Goal: Task Accomplishment & Management: Complete application form

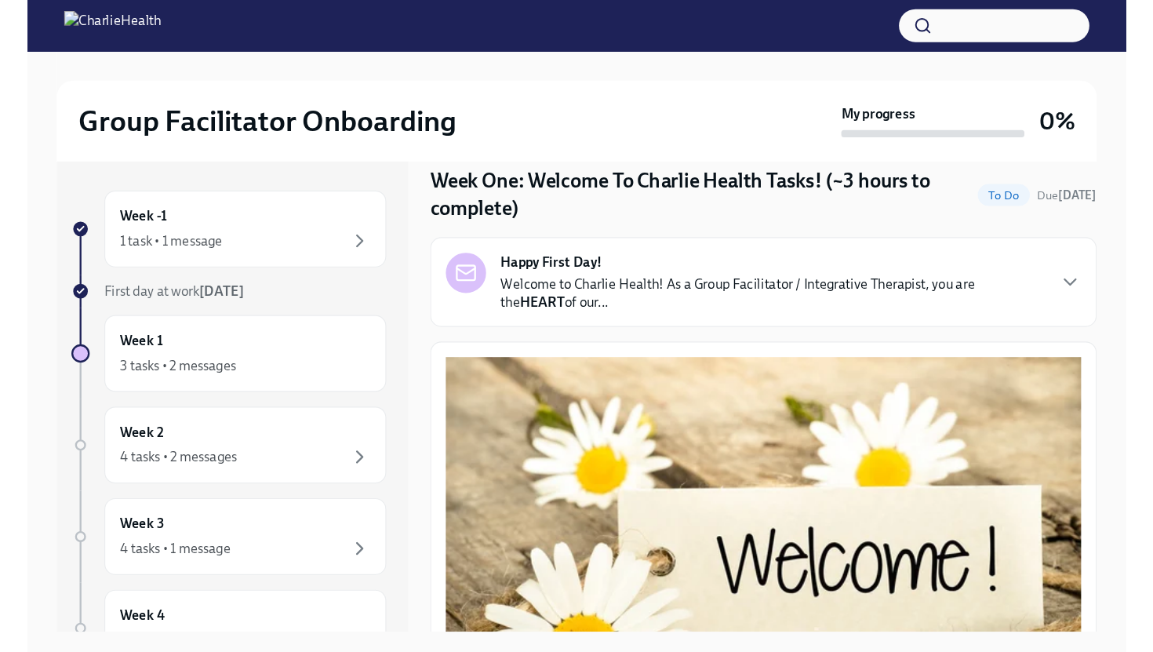
scroll to position [53, 0]
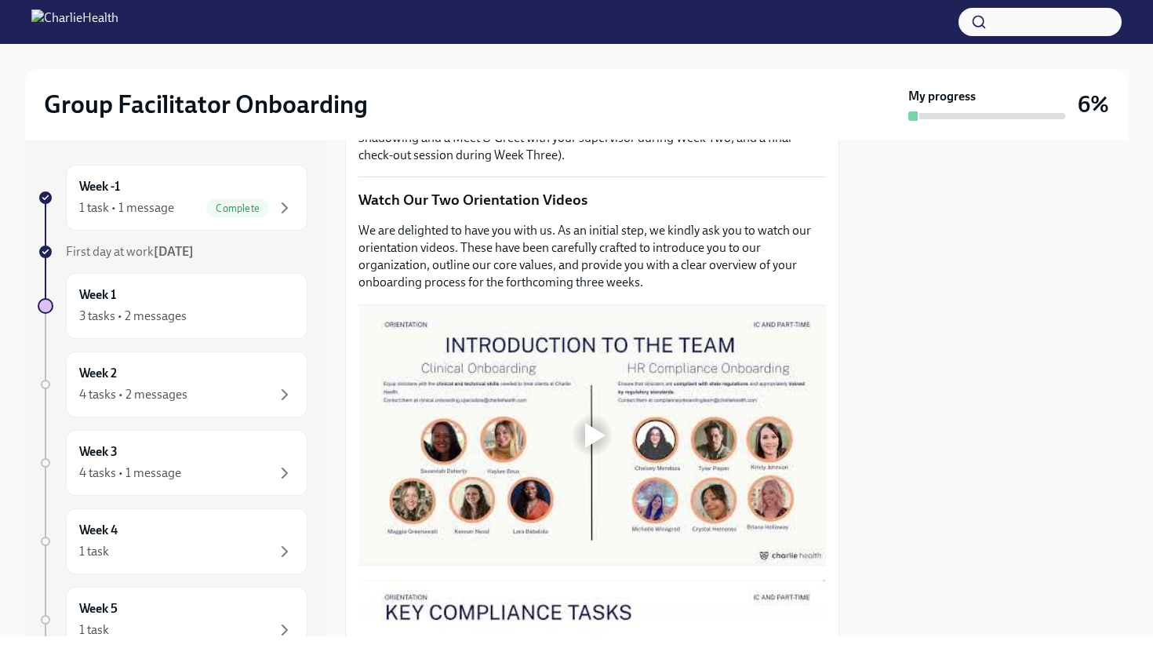
scroll to position [646, 0]
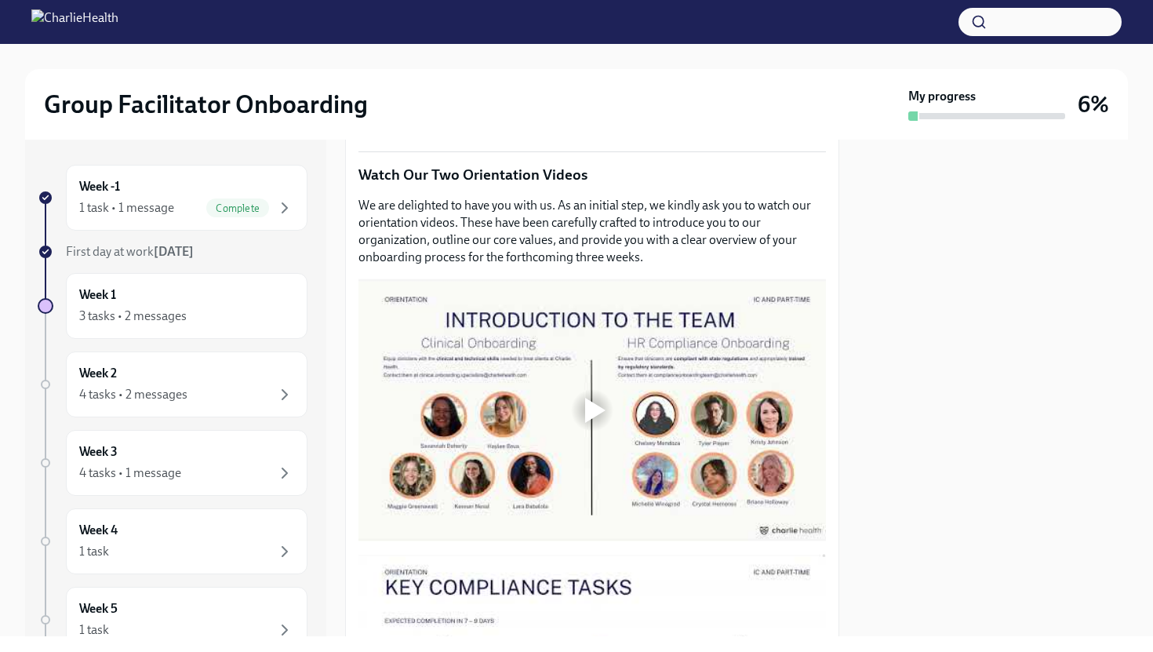
click at [568, 409] on div at bounding box center [592, 410] width 50 height 50
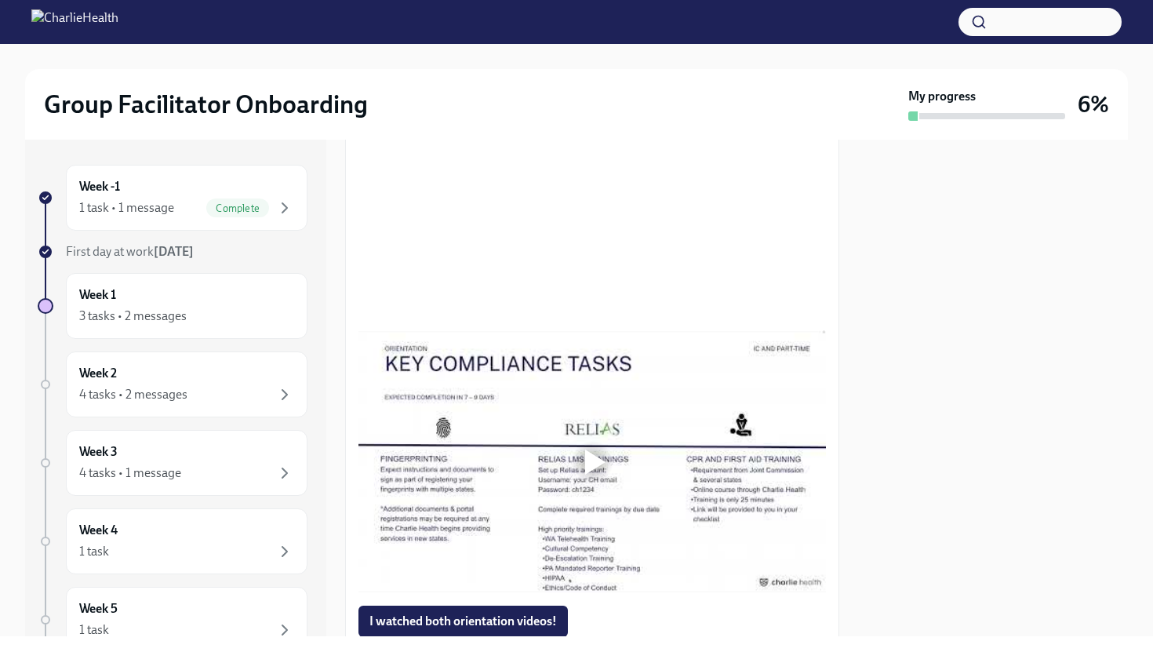
scroll to position [878, 0]
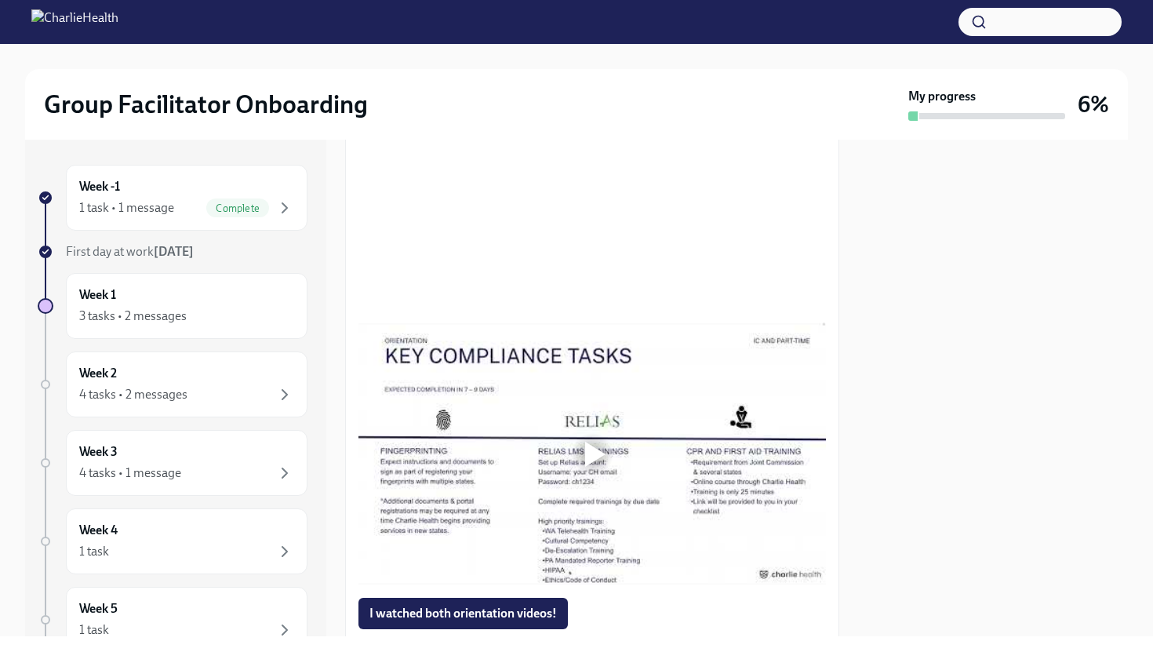
click at [595, 436] on div at bounding box center [592, 454] width 50 height 50
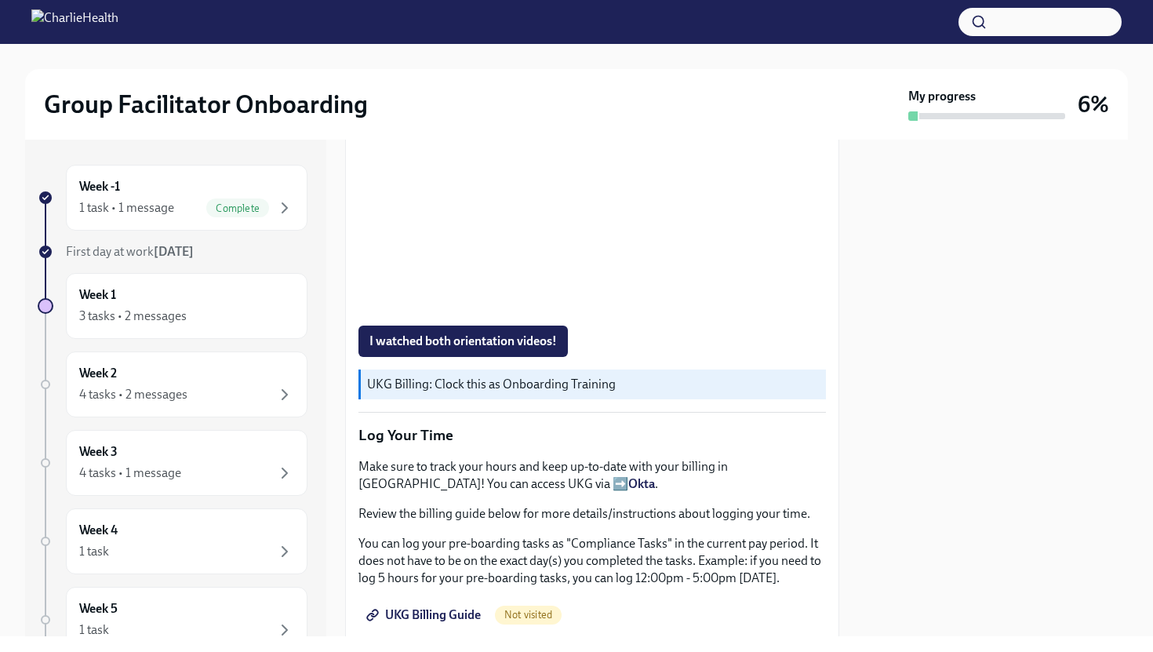
scroll to position [1160, 0]
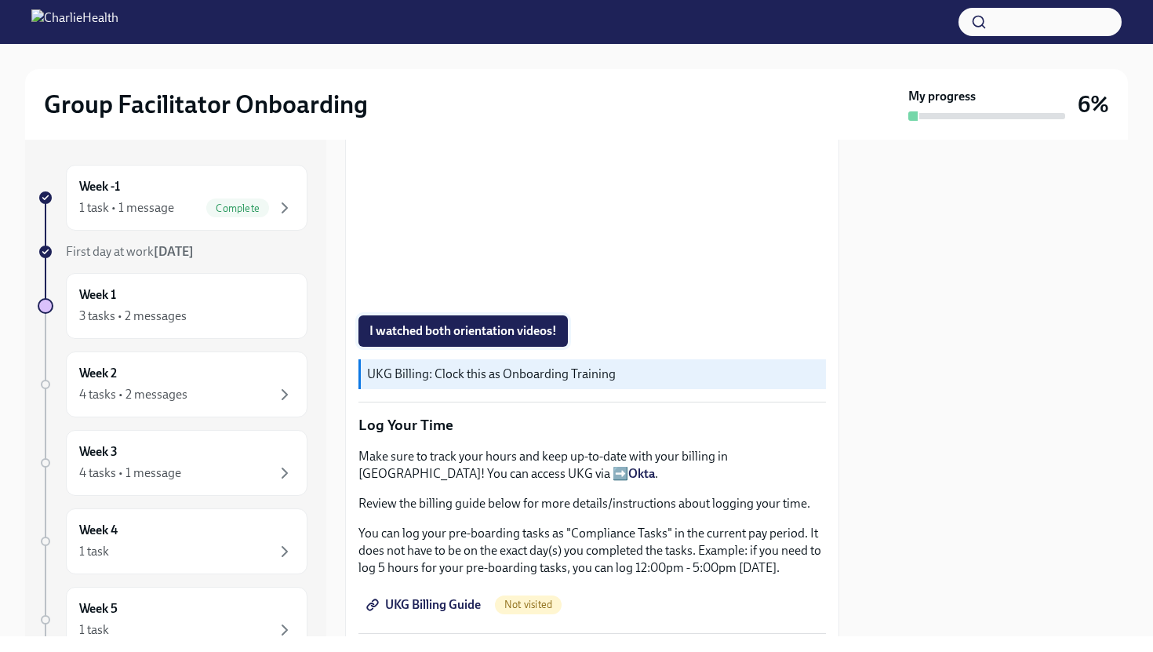
click at [508, 337] on span "I watched both orientation videos!" at bounding box center [464, 331] width 188 height 16
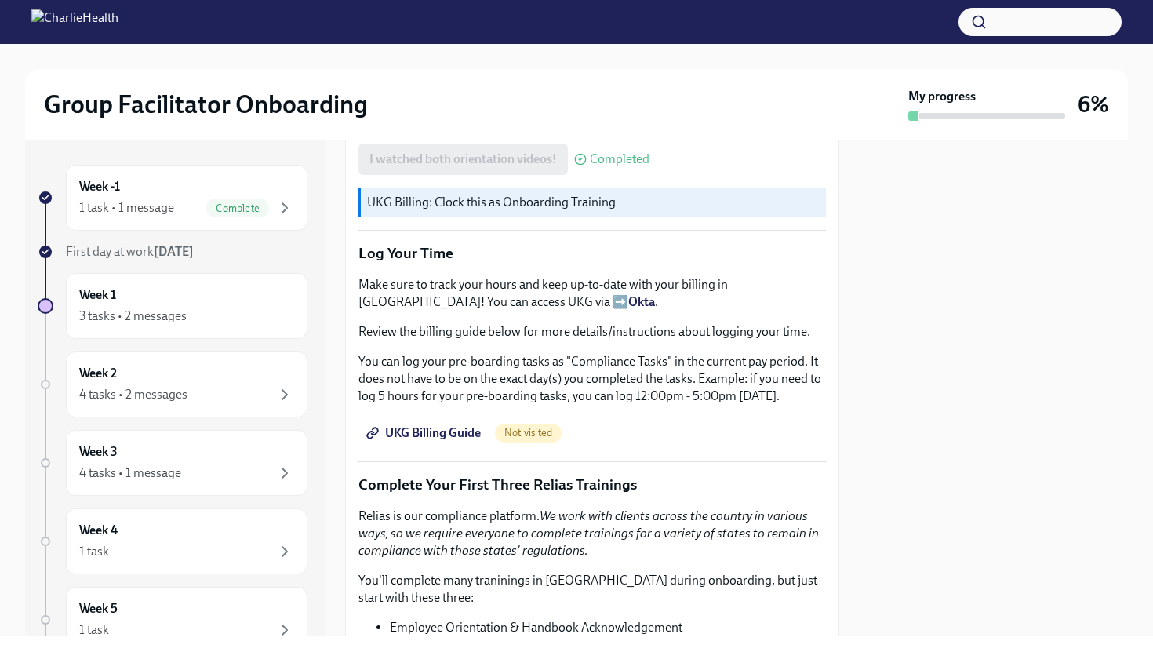
scroll to position [1338, 0]
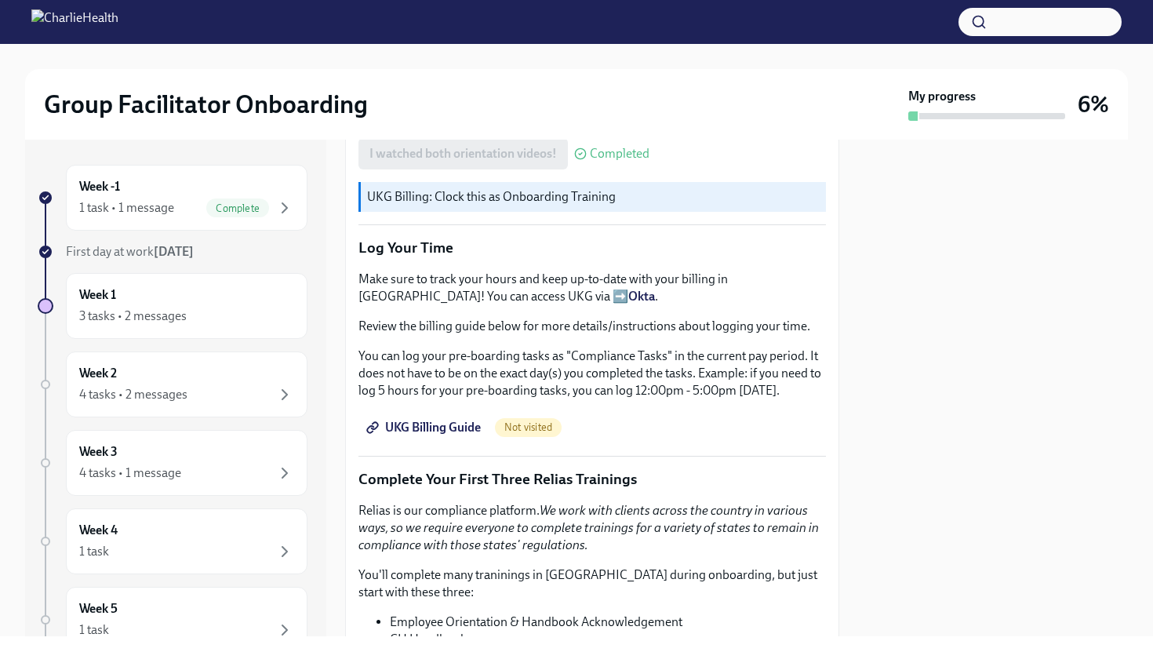
click at [448, 428] on span "UKG Billing Guide" at bounding box center [425, 428] width 111 height 16
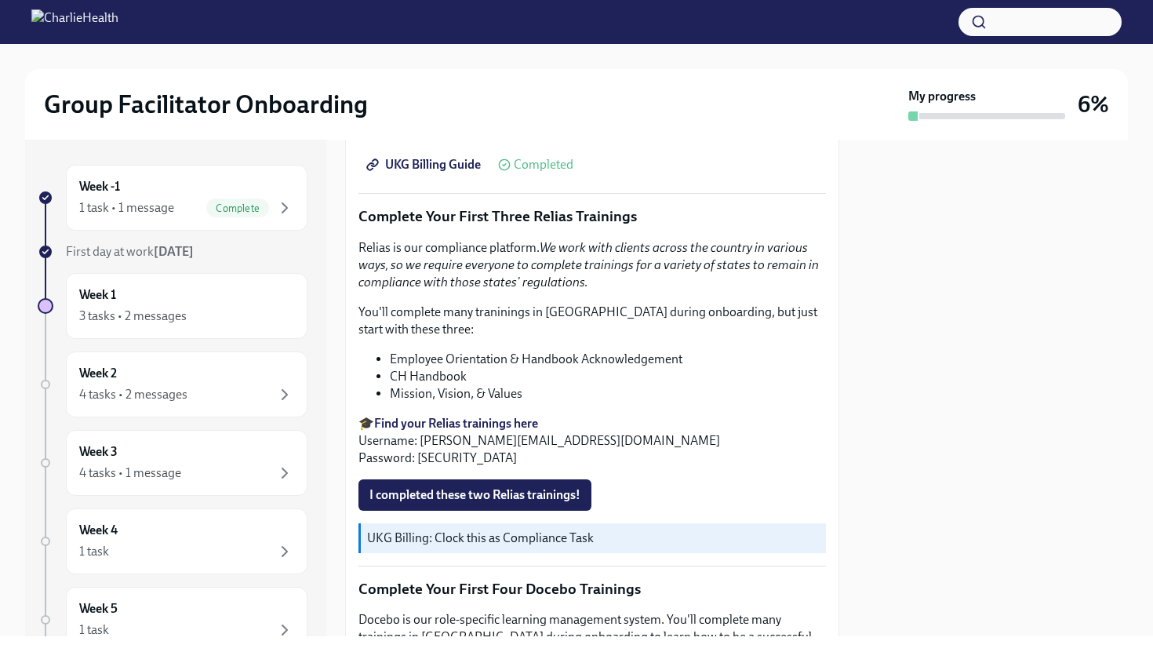
scroll to position [1610, 0]
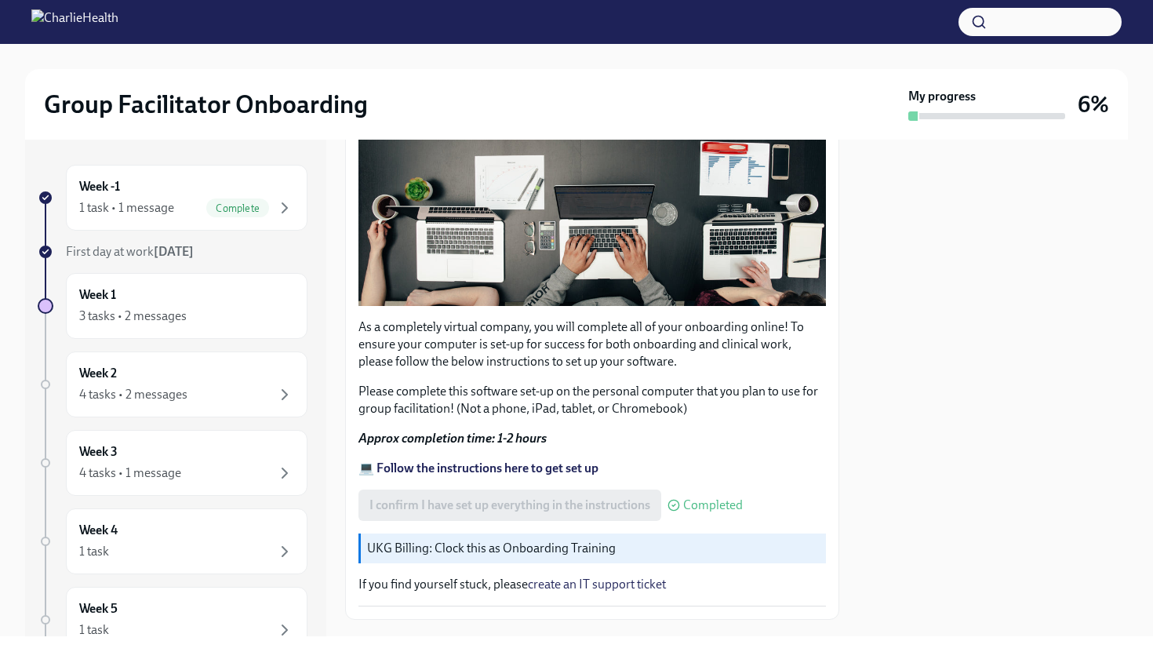
scroll to position [424, 0]
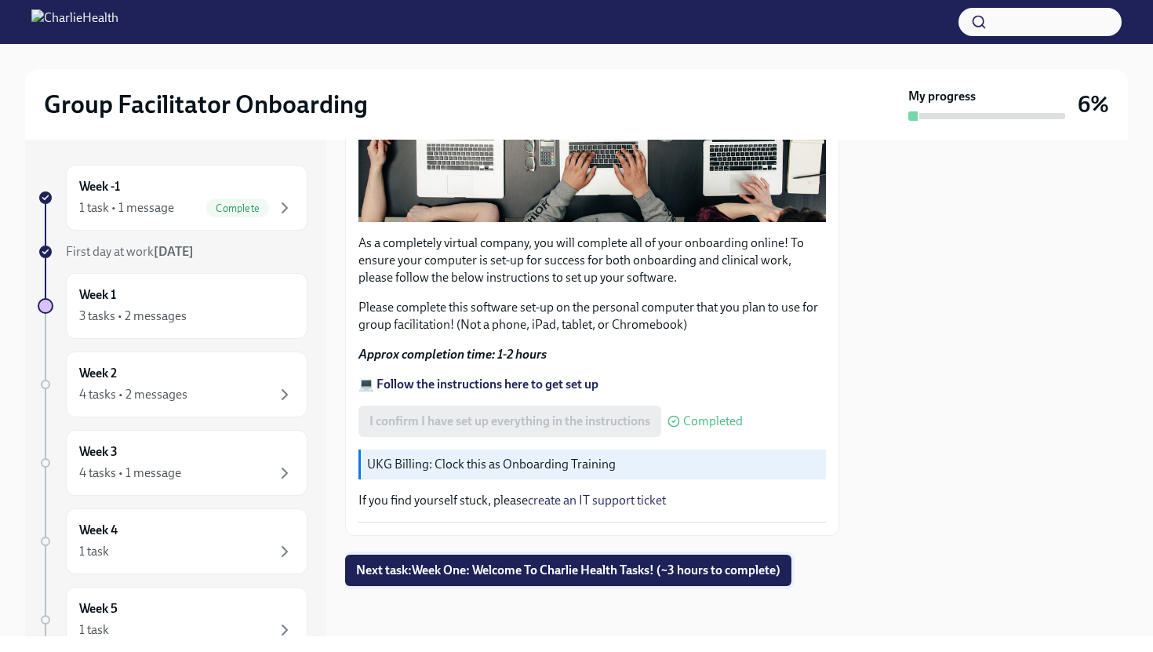
click at [482, 572] on span "Next task : Week One: Welcome To Charlie Health Tasks! (~3 hours to complete)" at bounding box center [568, 571] width 424 height 16
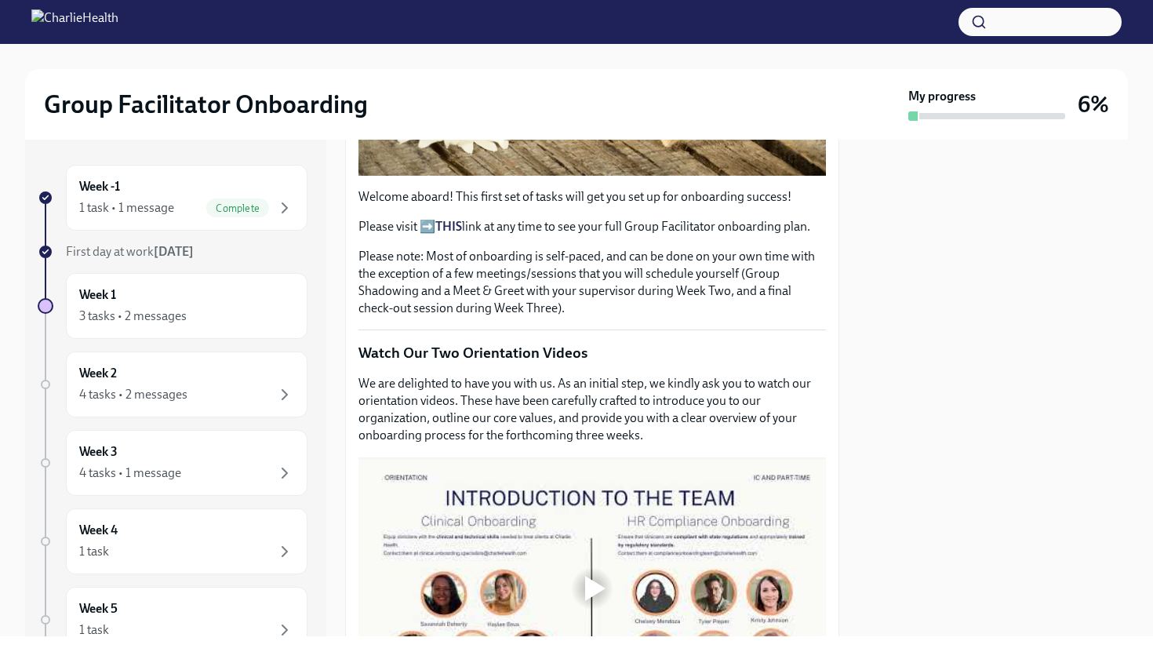
scroll to position [470, 0]
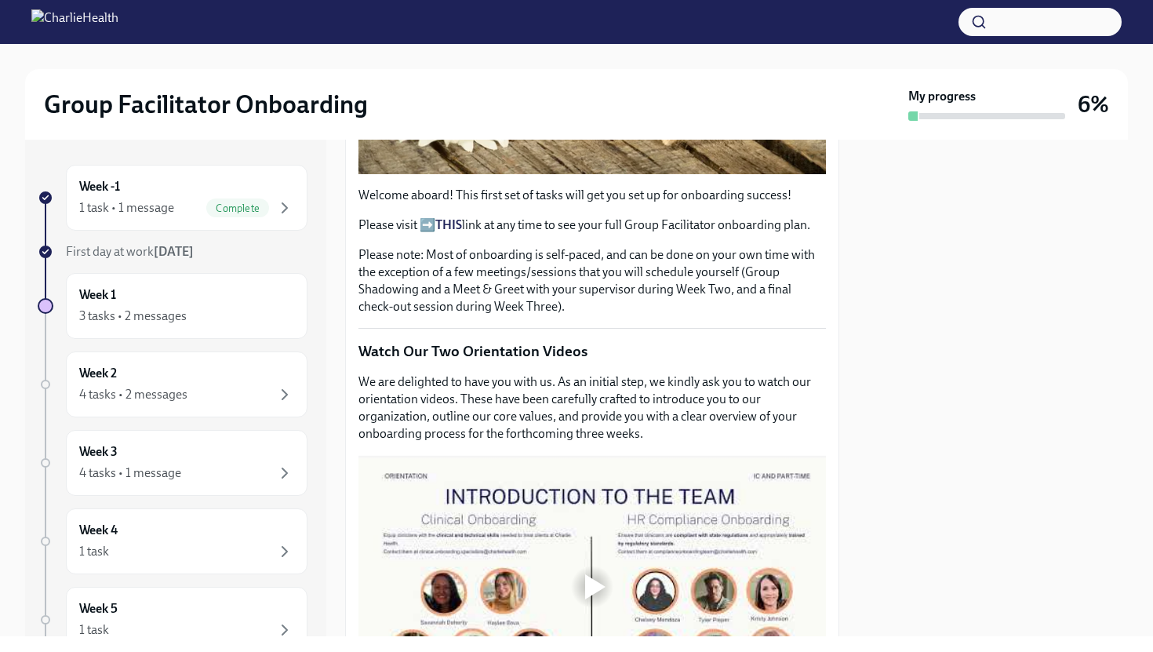
click at [448, 223] on strong "THIS" at bounding box center [448, 224] width 27 height 15
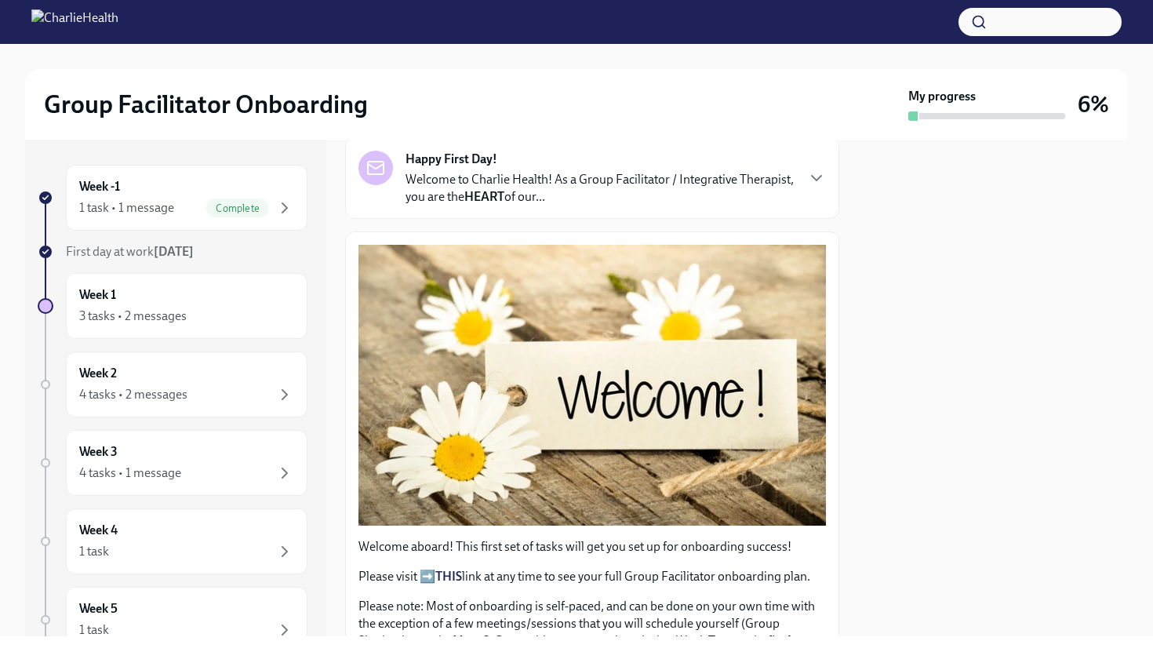
scroll to position [133, 0]
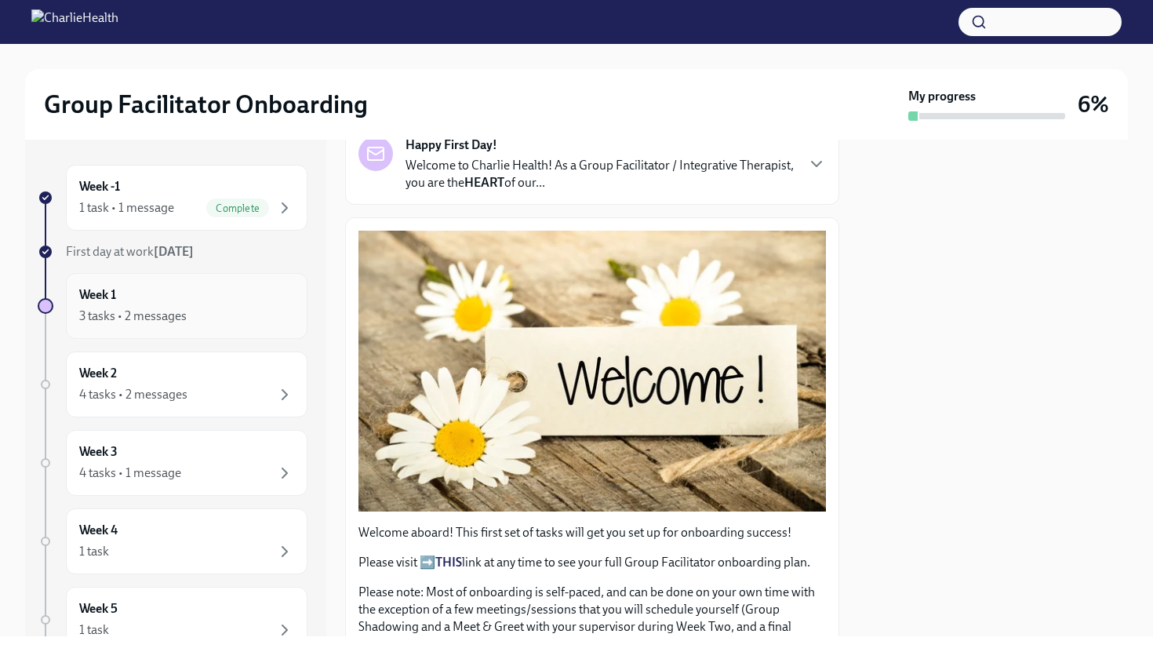
click at [232, 308] on div "3 tasks • 2 messages" at bounding box center [186, 316] width 215 height 19
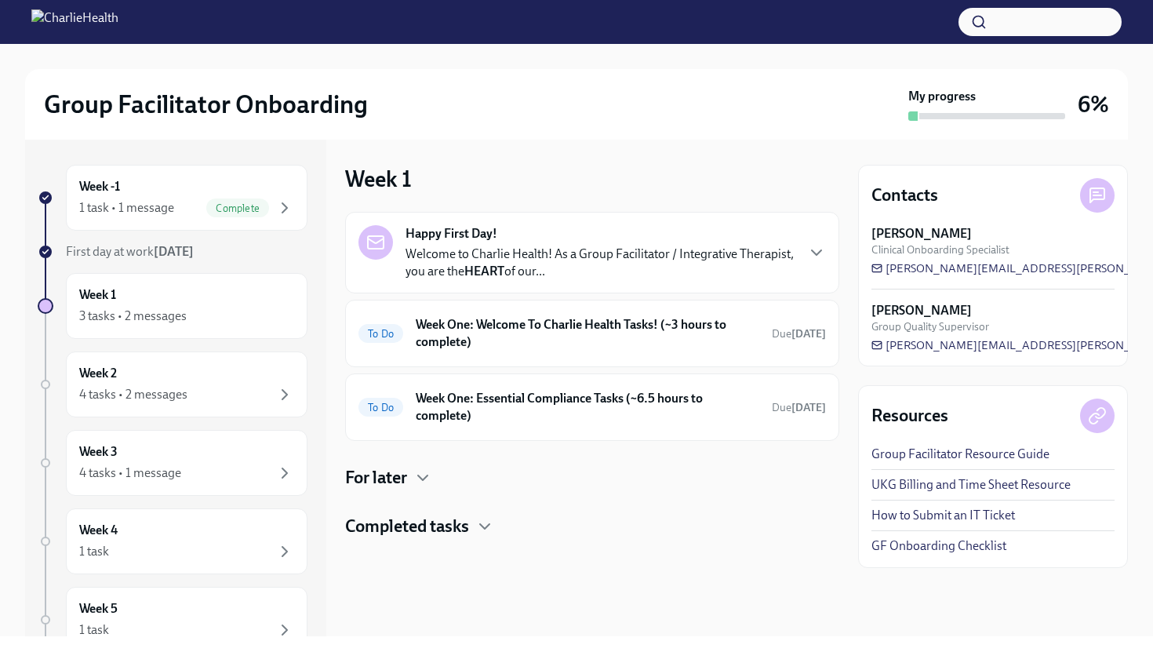
click at [541, 239] on div "Happy First Day! Welcome to Charlie Health! As a Group Facilitator / Integrativ…" at bounding box center [600, 252] width 389 height 55
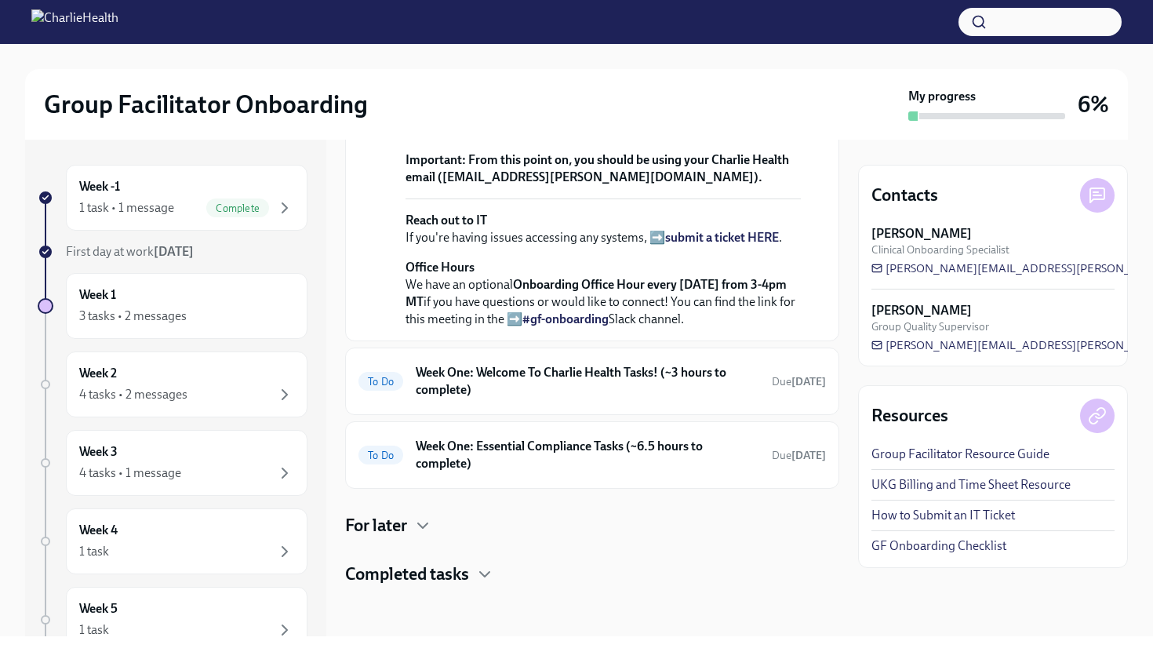
scroll to position [518, 0]
click at [540, 399] on h6 "Week One: Welcome To Charlie Health Tasks! (~3 hours to complete)" at bounding box center [588, 381] width 344 height 35
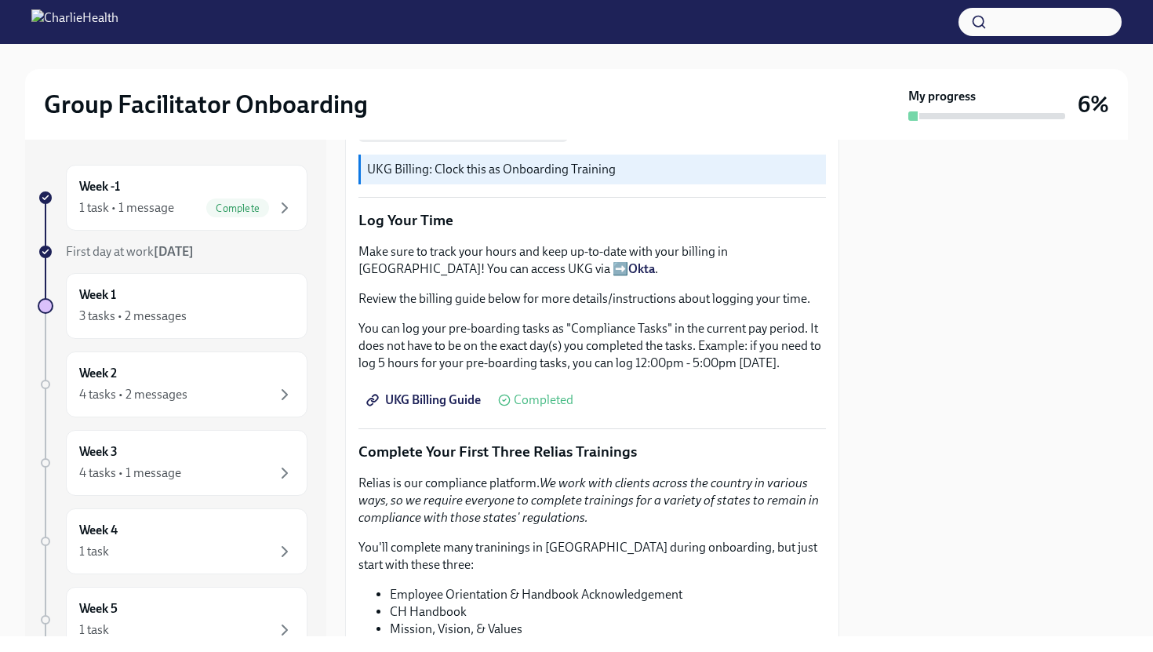
scroll to position [1345, 0]
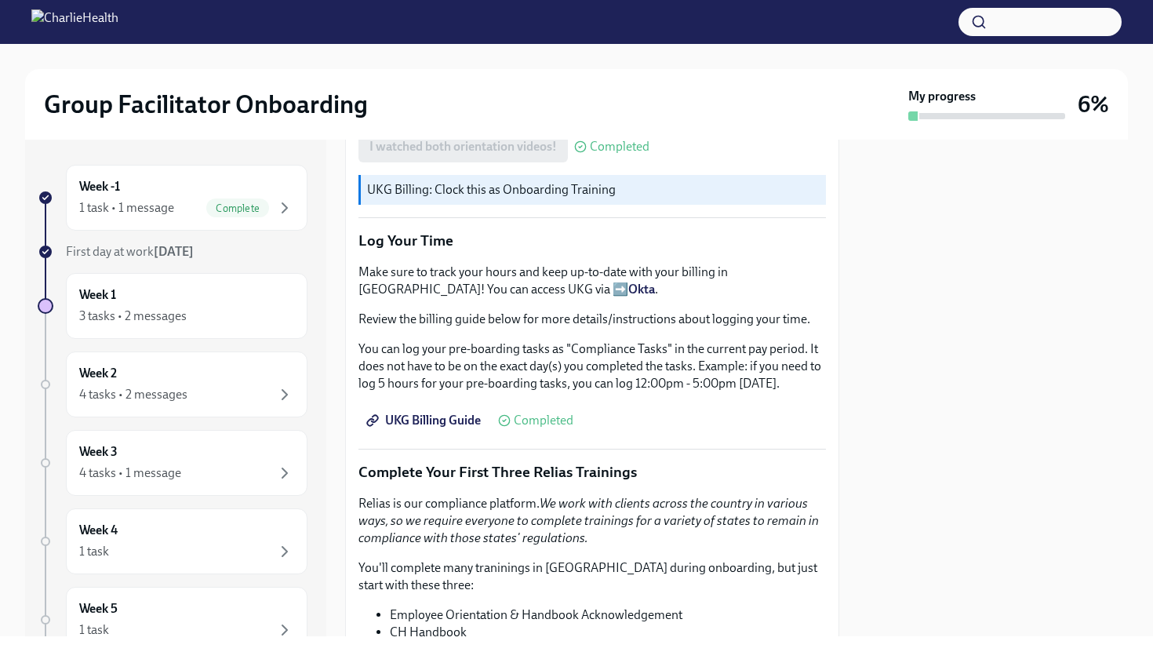
click at [453, 424] on span "UKG Billing Guide" at bounding box center [425, 421] width 111 height 16
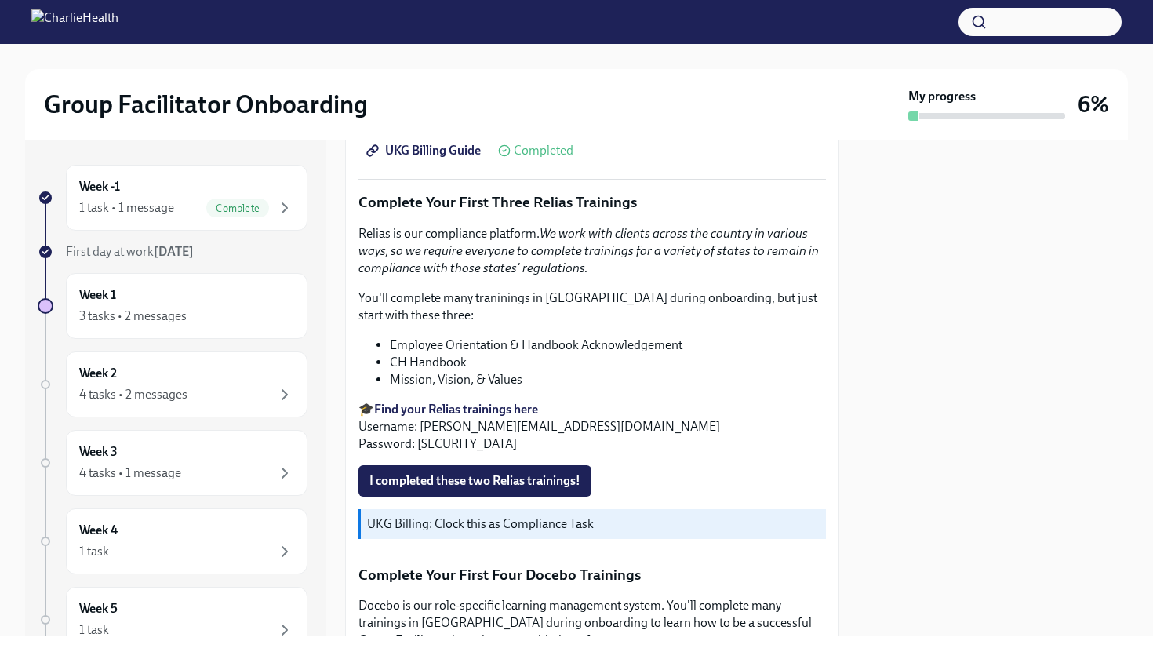
scroll to position [1627, 0]
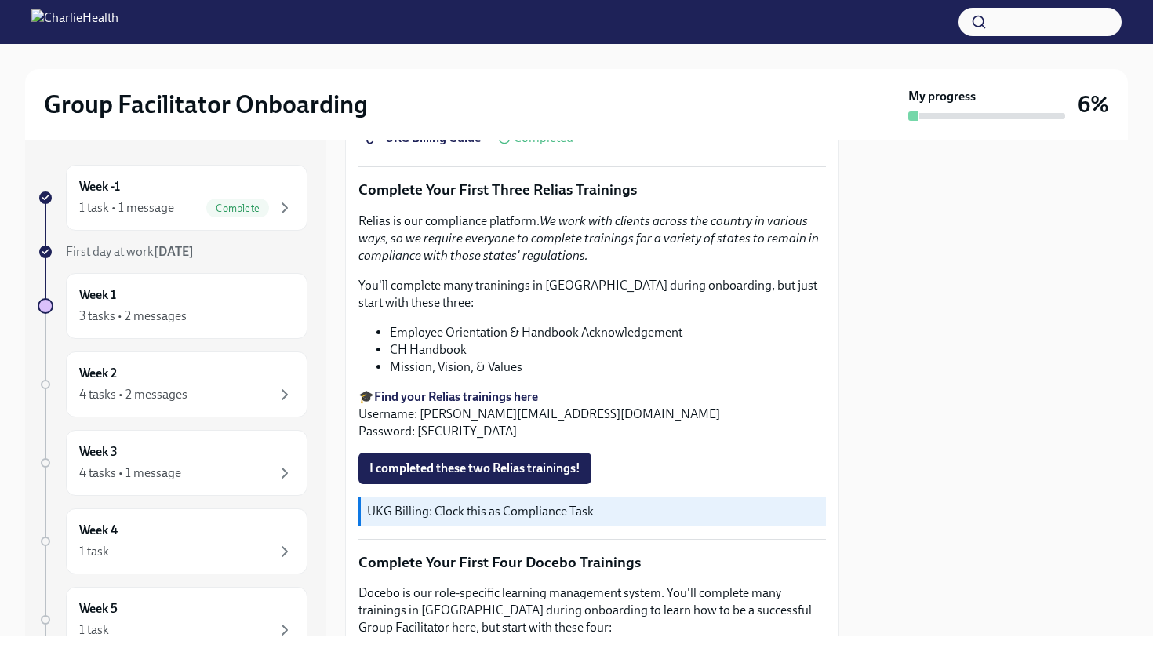
click at [490, 395] on strong "Find your Relias trainings here" at bounding box center [456, 396] width 164 height 15
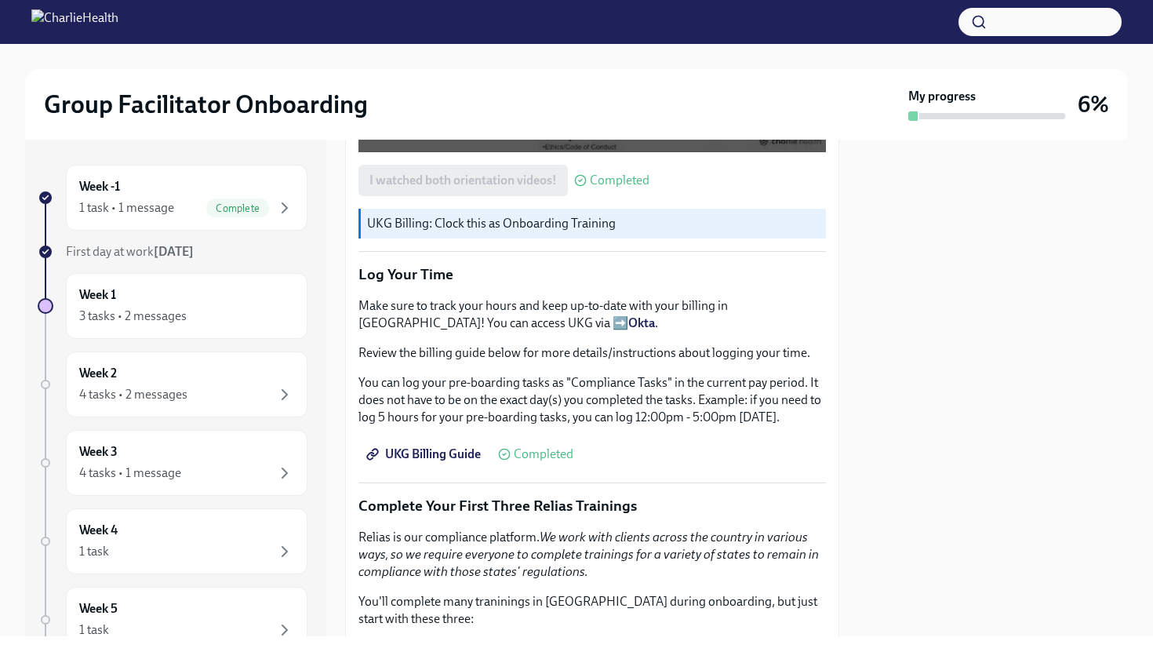
scroll to position [1316, 0]
